Goal: Information Seeking & Learning: Learn about a topic

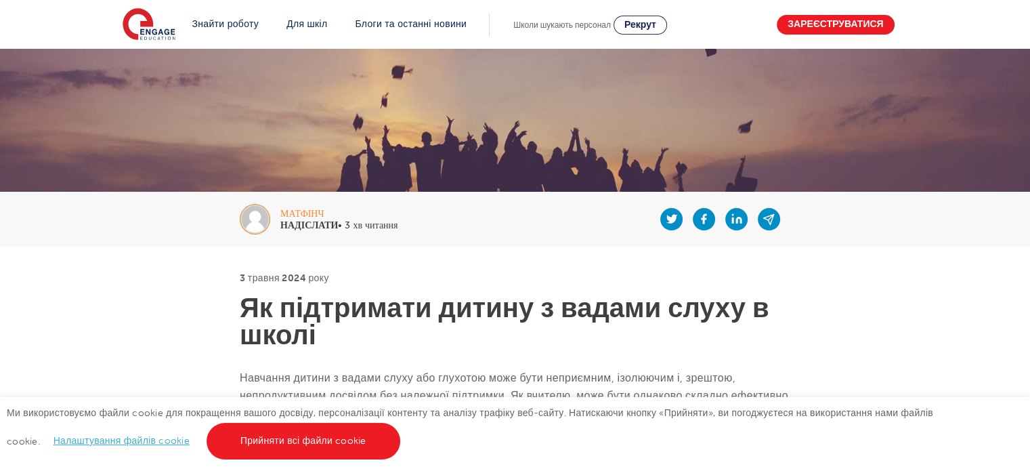
scroll to position [152, 0]
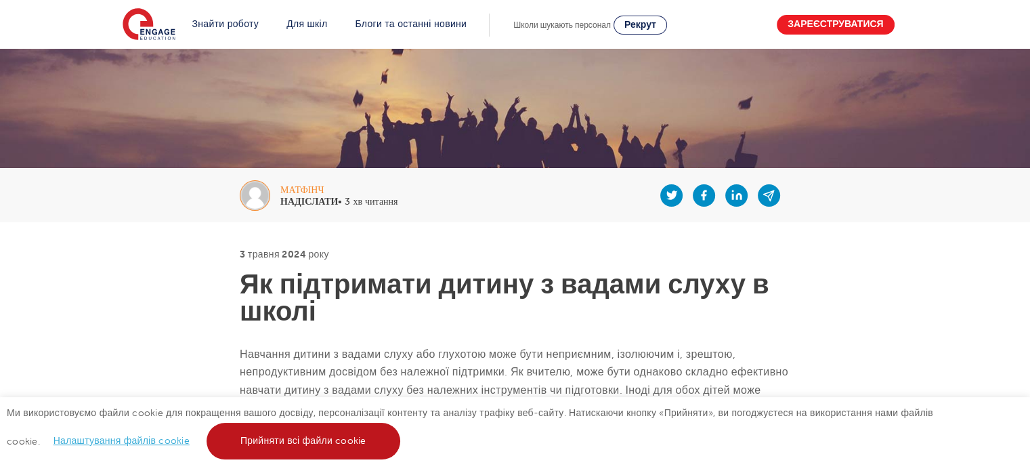
click at [260, 439] on font "Прийняти всі файли cookie" at bounding box center [303, 440] width 126 height 10
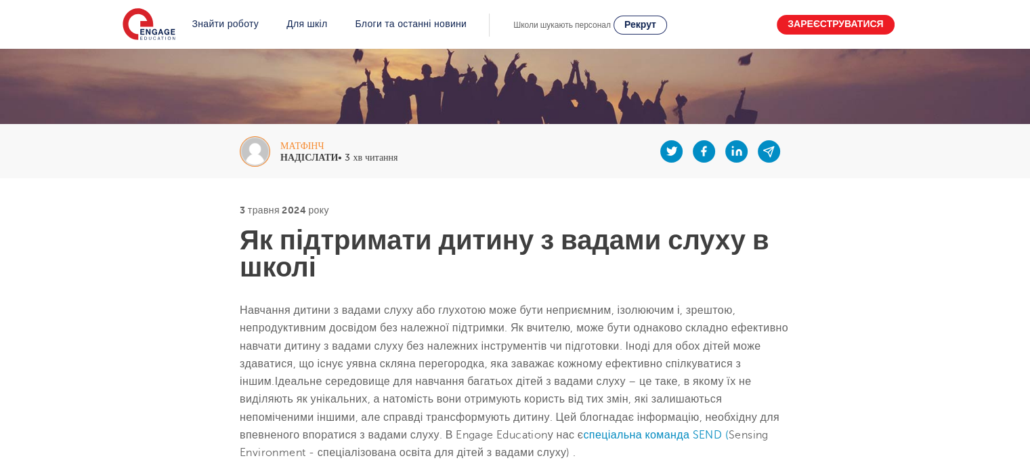
scroll to position [219, 0]
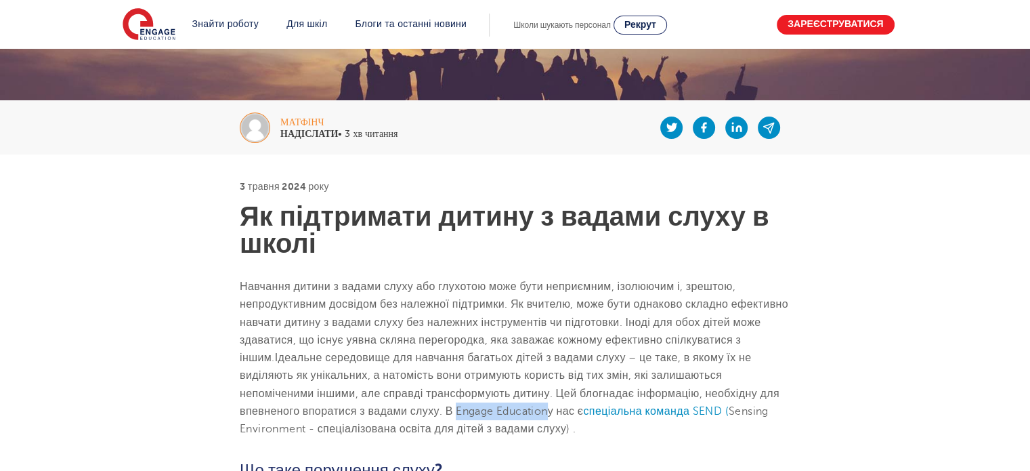
drag, startPoint x: 461, startPoint y: 409, endPoint x: 553, endPoint y: 403, distance: 92.3
click at [553, 403] on p "Навчання дитини з вадами слуху або глухотою може бути неприємним, ізолюючим і, …" at bounding box center [515, 358] width 551 height 161
copy font "Engage Education"
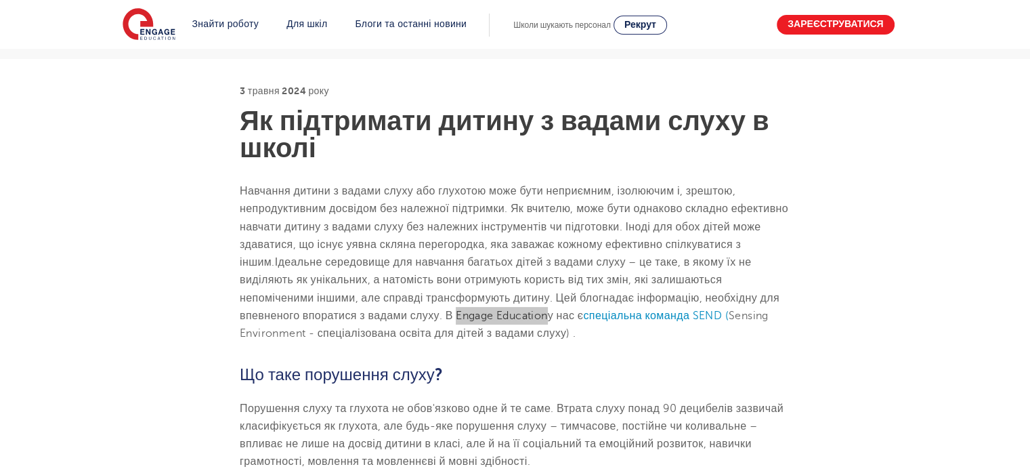
scroll to position [355, 0]
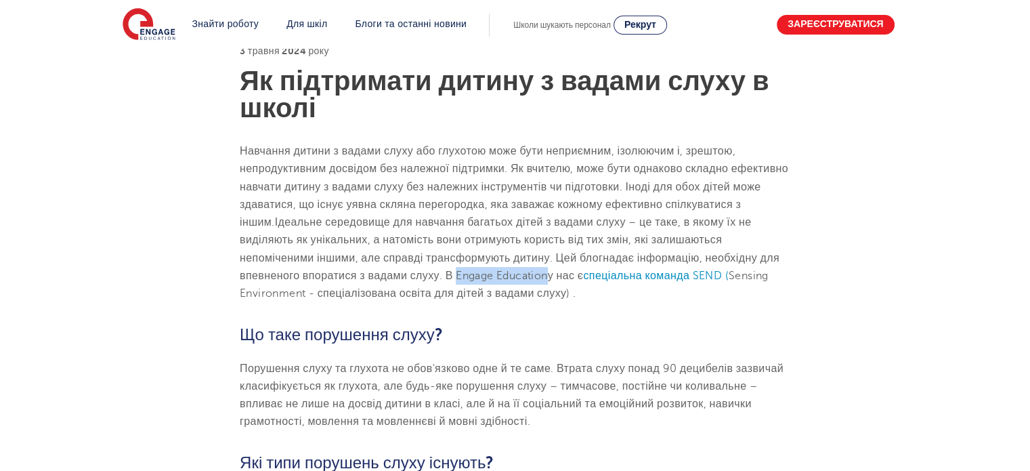
drag, startPoint x: 352, startPoint y: 219, endPoint x: 444, endPoint y: 276, distance: 108.6
click at [444, 276] on p "Навчання дитини з вадами слуху або глухотою може бути неприємним, ізолюючим і, …" at bounding box center [515, 222] width 551 height 161
copy p "Ідеальне середовище для навчання багатьох дітей з вадами слуху – це таке, в яко…"
